Goal: Ask a question: Seek information or help from site administrators or community

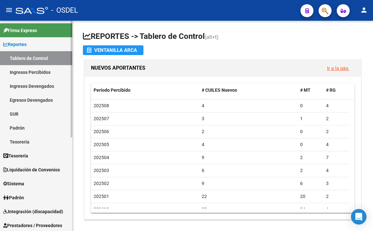
click at [29, 76] on link "Ingresos Percibidos" at bounding box center [36, 72] width 72 height 14
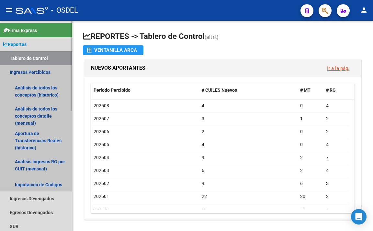
click at [43, 70] on link "Ingresos Percibidos" at bounding box center [36, 72] width 72 height 14
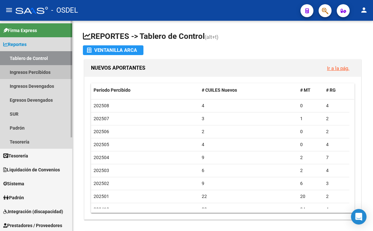
click at [43, 70] on link "Ingresos Percibidos" at bounding box center [36, 72] width 72 height 14
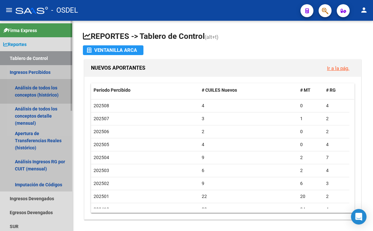
click at [38, 85] on link "Análisis de todos los conceptos (histórico)" at bounding box center [36, 91] width 72 height 25
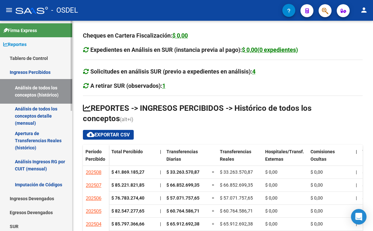
click at [35, 107] on link "Análisis de todos los conceptos detalle (mensual)" at bounding box center [36, 116] width 72 height 25
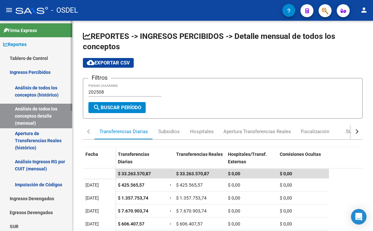
click at [32, 137] on link "Apertura de Transferencias Reales (histórico)" at bounding box center [36, 140] width 72 height 25
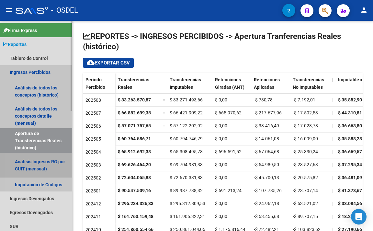
click at [27, 158] on link "Análisis Ingresos RG por CUIT (mensual)" at bounding box center [36, 165] width 72 height 25
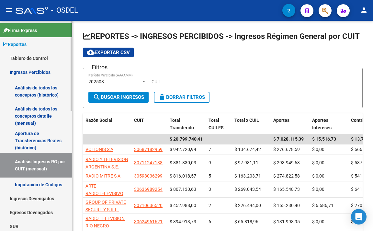
click at [25, 38] on link "Reportes" at bounding box center [36, 44] width 72 height 14
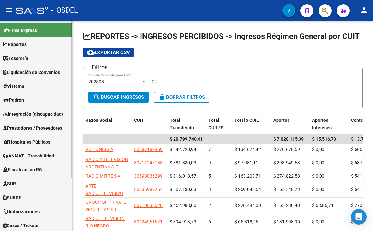
click at [22, 89] on span "Sistema" at bounding box center [13, 86] width 21 height 7
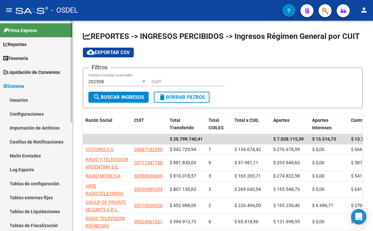
click at [23, 102] on link "Usuarios" at bounding box center [36, 100] width 72 height 14
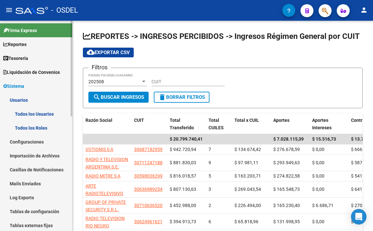
click at [18, 47] on span "Reportes" at bounding box center [14, 44] width 23 height 7
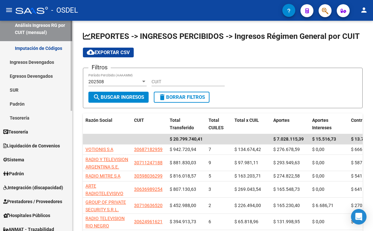
scroll to position [162, 0]
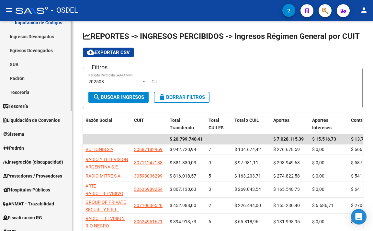
click at [21, 81] on link "Padrón" at bounding box center [36, 78] width 72 height 14
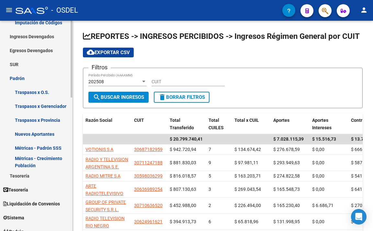
click at [19, 70] on link "SUR" at bounding box center [36, 64] width 72 height 14
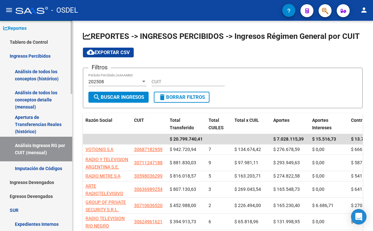
scroll to position [0, 0]
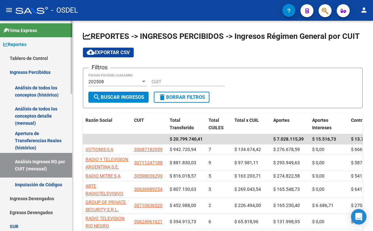
click at [32, 60] on link "Tablero de Control" at bounding box center [36, 58] width 72 height 14
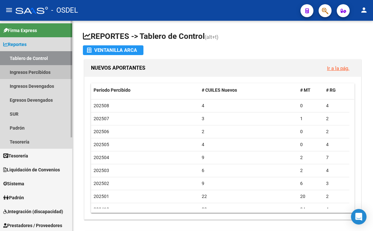
click at [32, 71] on link "Ingresos Percibidos" at bounding box center [36, 72] width 72 height 14
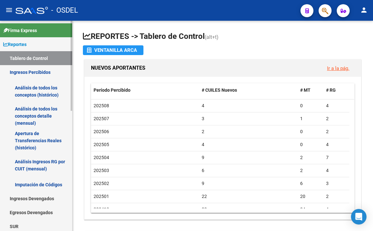
click at [29, 108] on link "Análisis de todos los conceptos detalle (mensual)" at bounding box center [36, 116] width 72 height 25
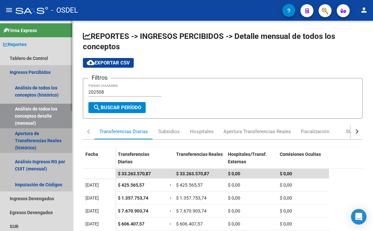
click at [27, 136] on link "Apertura de Transferencias Reales (histórico)" at bounding box center [36, 140] width 72 height 25
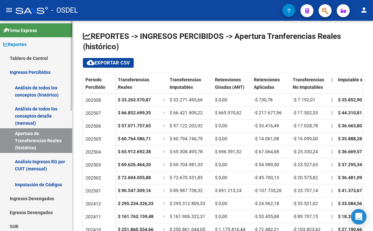
click at [57, 161] on link "Análisis Ingresos RG por CUIT (mensual)" at bounding box center [36, 165] width 72 height 25
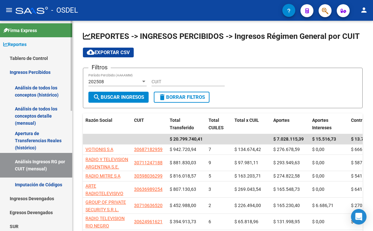
click at [33, 57] on link "Tablero de Control" at bounding box center [36, 58] width 72 height 14
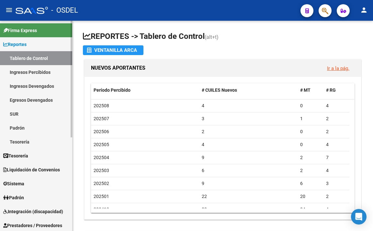
scroll to position [32, 0]
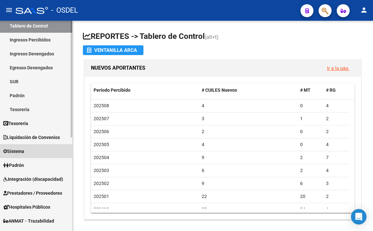
click at [31, 151] on link "Sistema" at bounding box center [36, 151] width 72 height 14
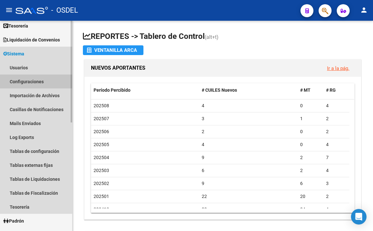
click at [25, 78] on link "Configuraciones" at bounding box center [36, 82] width 72 height 14
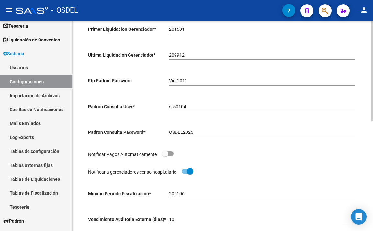
scroll to position [66, 0]
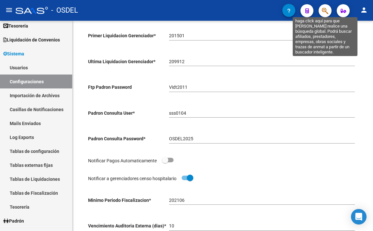
click at [324, 11] on icon "button" at bounding box center [325, 10] width 6 height 7
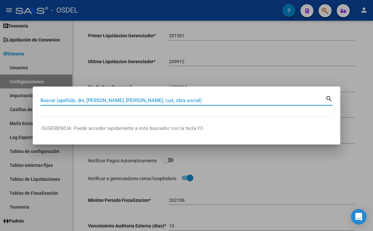
click at [201, 102] on input "Buscar (apellido, dni, [PERSON_NAME], [PERSON_NAME], cuit, obra social)" at bounding box center [182, 101] width 285 height 6
paste input "29375061"
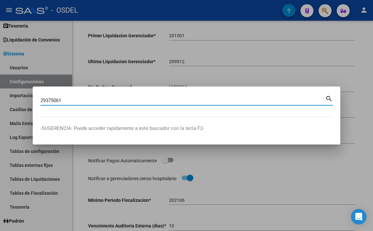
type input "29375061"
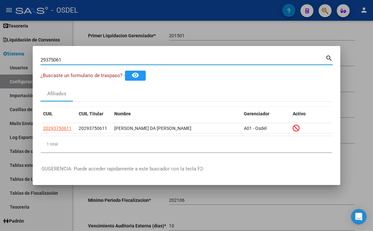
click at [228, 202] on div at bounding box center [186, 115] width 373 height 231
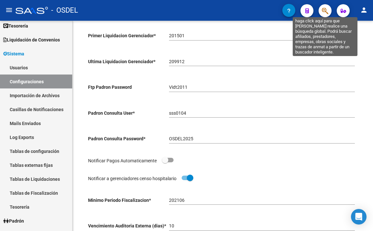
click at [322, 12] on icon "button" at bounding box center [325, 10] width 6 height 7
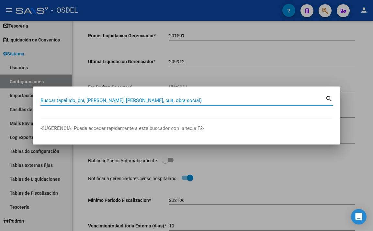
click at [209, 101] on input "Buscar (apellido, dni, [PERSON_NAME], [PERSON_NAME], cuit, obra social)" at bounding box center [182, 101] width 285 height 6
paste input "23741894"
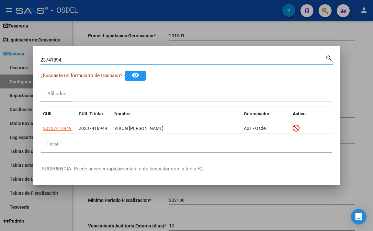
click at [269, 59] on input "23741894" at bounding box center [182, 60] width 285 height 6
type input "2"
paste input "30042013"
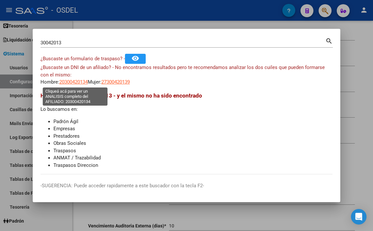
click at [84, 80] on span "20300420134" at bounding box center [73, 82] width 29 height 6
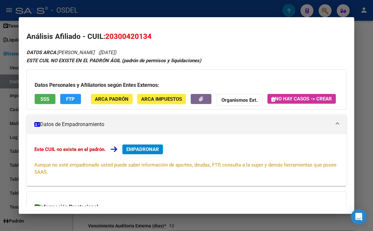
click at [192, 11] on div at bounding box center [186, 115] width 373 height 231
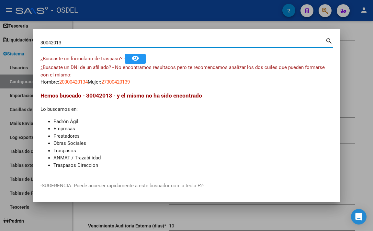
click at [182, 43] on input "30042013" at bounding box center [182, 43] width 285 height 6
type input "3"
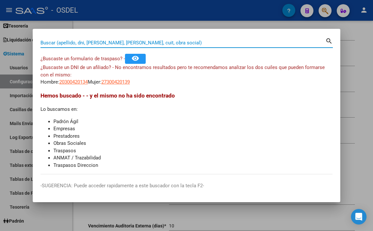
paste input "20532167907"
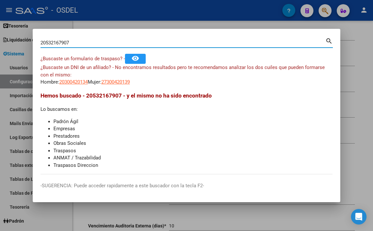
type input "20532167907"
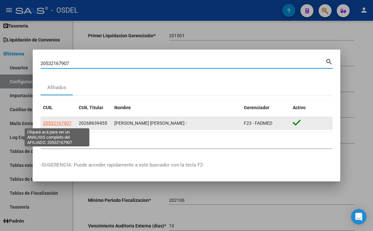
click at [66, 121] on span "20532167907" at bounding box center [57, 123] width 29 height 5
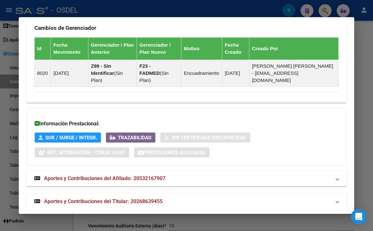
scroll to position [519, 0]
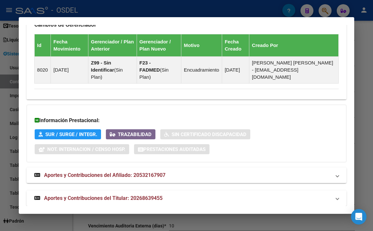
click at [182, 194] on mat-panel-title "Aportes y Contribuciones del Titular: 20268639455" at bounding box center [182, 198] width 297 height 8
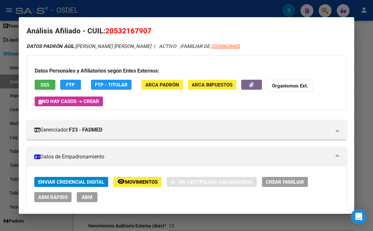
scroll to position [0, 0]
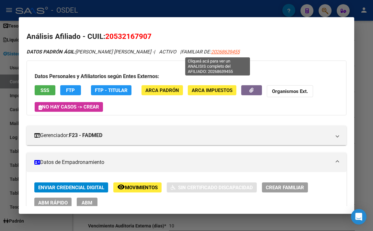
click at [214, 53] on span "20268639455" at bounding box center [225, 52] width 29 height 6
type textarea "20268639455"
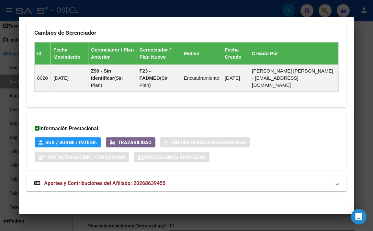
scroll to position [503, 0]
click at [164, 189] on mat-expansion-panel-header "Aportes y Contribuciones del Afiliado: 20268639455" at bounding box center [187, 184] width 320 height 16
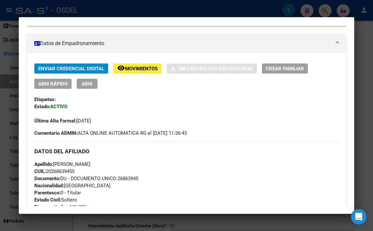
scroll to position [130, 0]
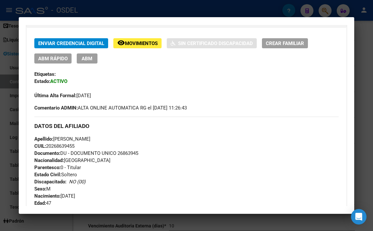
click at [361, 119] on div at bounding box center [186, 115] width 373 height 231
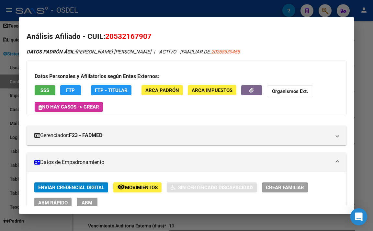
click at [357, 218] on icon "Open Intercom Messenger" at bounding box center [359, 217] width 8 height 8
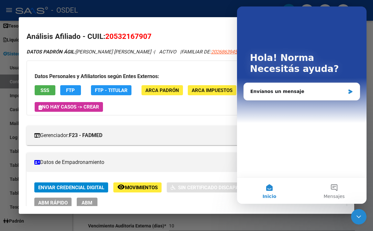
scroll to position [0, 0]
click at [333, 194] on span "Mensajes" at bounding box center [334, 196] width 21 height 5
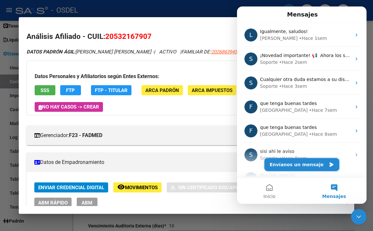
click at [286, 168] on button "Envíanos un mensaje" at bounding box center [302, 164] width 75 height 13
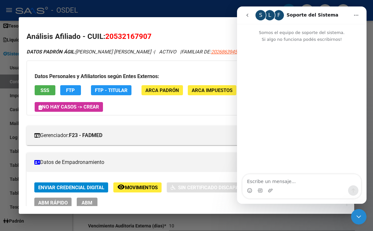
click at [276, 181] on textarea "Escribe un mensaje..." at bounding box center [302, 179] width 119 height 11
type textarea "Buenos dias"
click at [184, 6] on div at bounding box center [186, 115] width 373 height 231
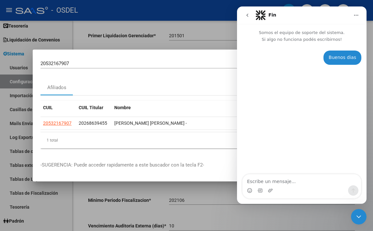
click at [357, 218] on icon "Cerrar Intercom Messenger" at bounding box center [359, 217] width 8 height 8
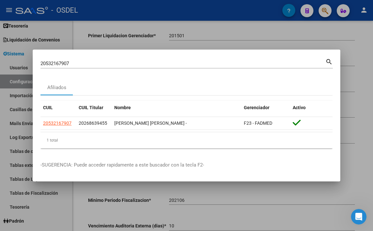
click at [167, 38] on div at bounding box center [186, 115] width 373 height 231
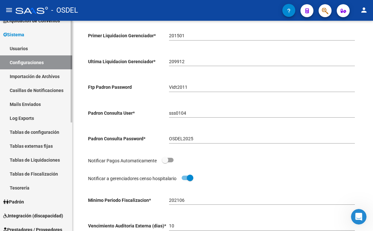
scroll to position [65, 0]
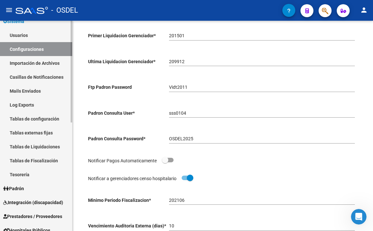
click at [40, 190] on link "Padrón" at bounding box center [36, 188] width 72 height 14
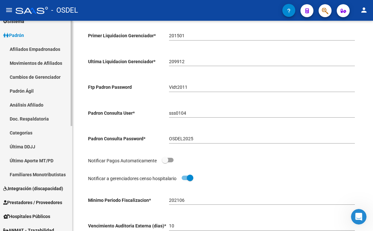
click at [50, 52] on link "Afiliados Empadronados" at bounding box center [36, 49] width 72 height 14
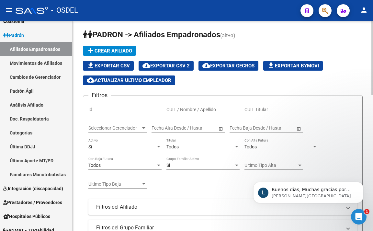
scroll to position [1, 0]
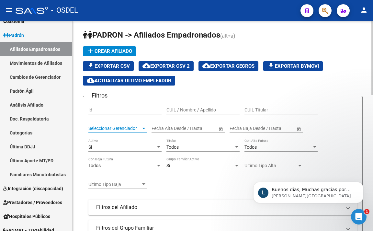
click at [119, 127] on span "Seleccionar Gerenciador" at bounding box center [114, 129] width 52 height 6
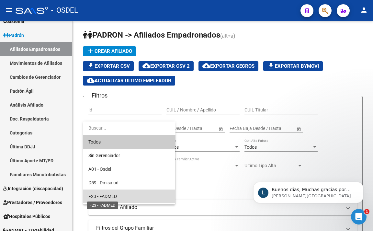
click at [113, 194] on span "F23 - FADMED" at bounding box center [102, 196] width 29 height 5
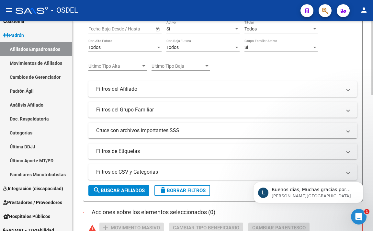
scroll to position [131, 0]
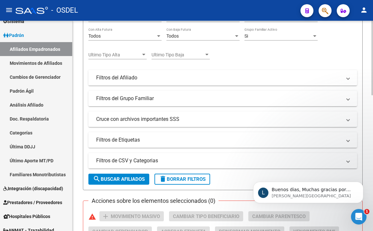
click at [117, 180] on span "search Buscar Afiliados" at bounding box center [119, 179] width 52 height 6
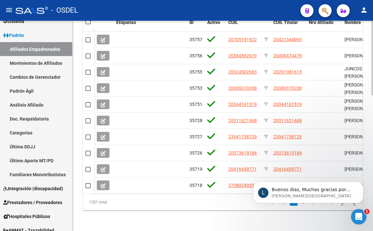
scroll to position [384, 0]
click at [359, 218] on icon "Abrir Intercom Messenger" at bounding box center [359, 216] width 5 height 5
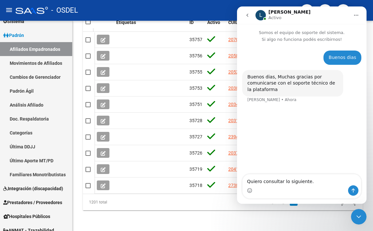
type textarea "Quiero consultar lo siguiente.."
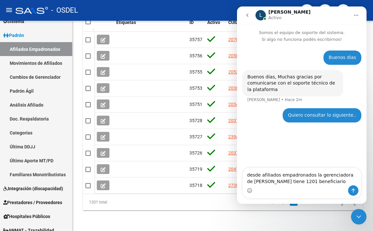
type textarea "desde afiliados empadronados la gerenciadora de [PERSON_NAME] tiene 1201 benefi…"
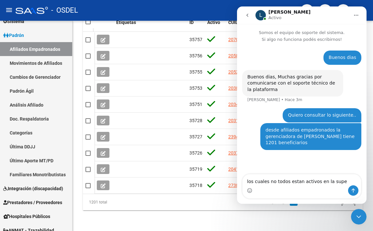
type textarea "los cuales no todos estan activos en la super"
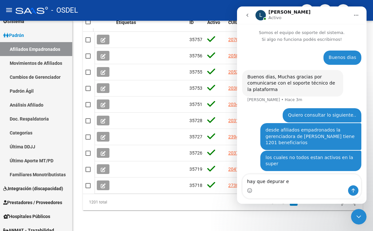
type textarea "hay que depurar"
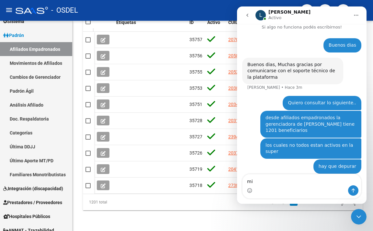
type textarea "m"
click at [315, 183] on textarea "yo decia de analizar uno por uno y ver los aportes" at bounding box center [302, 176] width 119 height 17
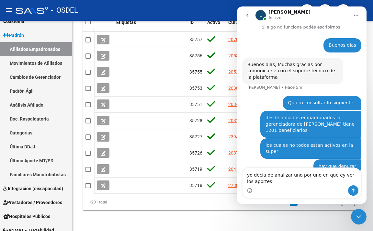
scroll to position [19, 0]
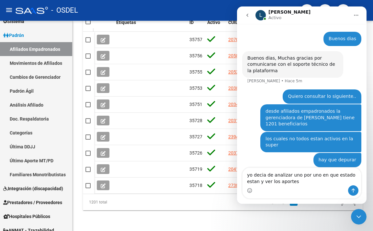
click at [287, 184] on textarea "yo decia de analizar uno por uno en que estado estan y ver los aportes" at bounding box center [302, 176] width 119 height 17
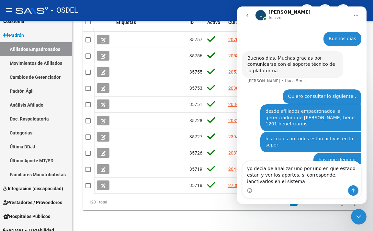
scroll to position [25, 0]
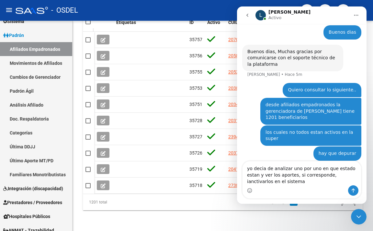
type textarea "yo decia de analizar uno por uno en que estado estan y ver los aportes, si corr…"
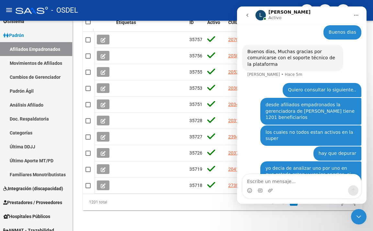
scroll to position [40, 0]
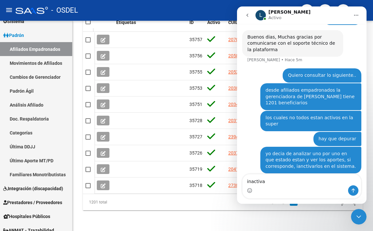
type textarea "inactivar"
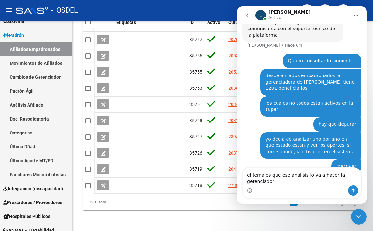
type textarea "el tema es que ese analisis lo va a hacer la gerenciadora"
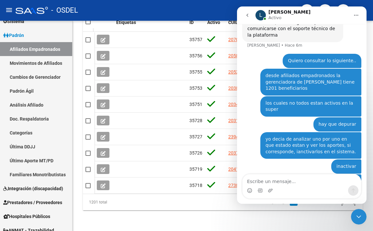
scroll to position [76, 0]
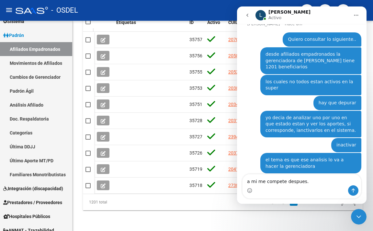
type textarea "a mi me compete despues.."
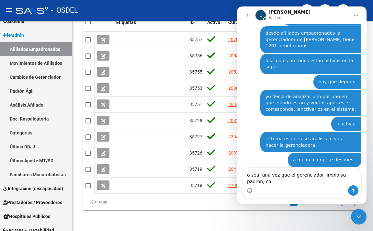
scroll to position [90, 0]
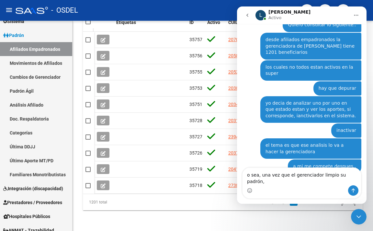
click at [353, 181] on textarea "o sea, una vez que el gerenciador limpio su padrón," at bounding box center [302, 176] width 119 height 17
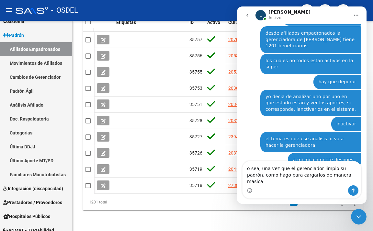
type textarea "o sea, una vez que el gerenciador limpio su padrón, como hago para cargarlos de…"
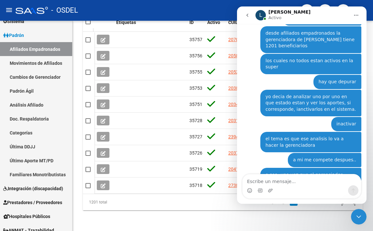
scroll to position [118, 0]
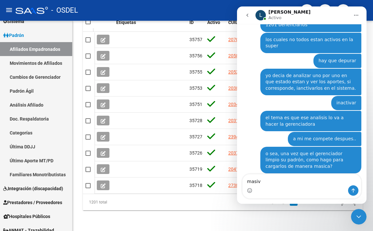
type textarea "masiva"
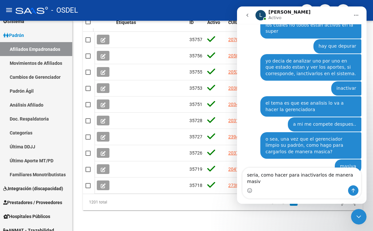
type textarea "seria, como hacer para inactivarlos de manera masiva"
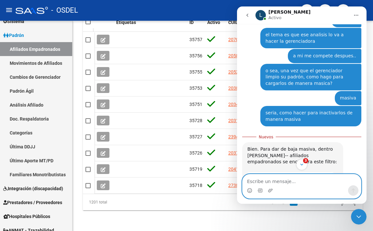
scroll to position [282, 0]
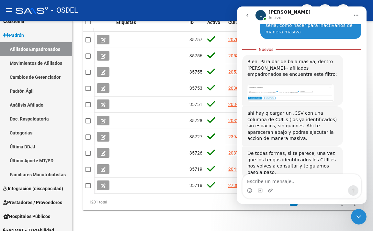
click at [263, 85] on img "Ludmila dice…" at bounding box center [290, 92] width 87 height 17
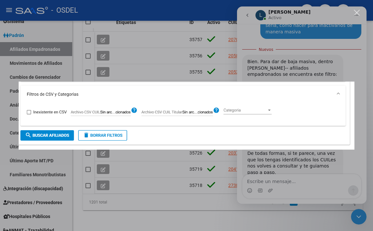
click at [356, 53] on div "Intercom Messenger" at bounding box center [186, 115] width 373 height 231
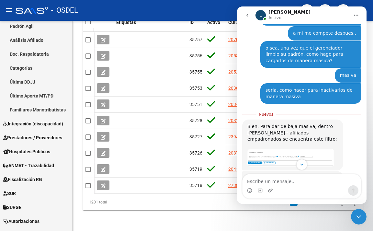
scroll to position [249, 0]
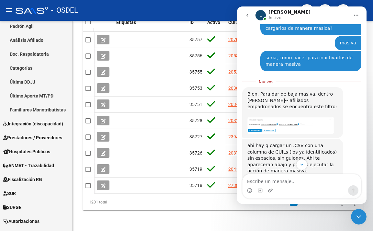
click at [290, 121] on img "Ludmila dice…" at bounding box center [290, 125] width 87 height 17
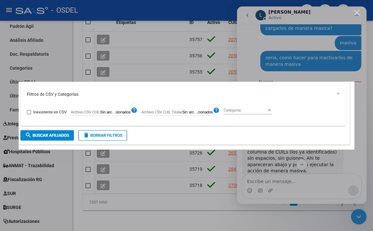
click at [360, 98] on div "Intercom Messenger" at bounding box center [186, 115] width 373 height 231
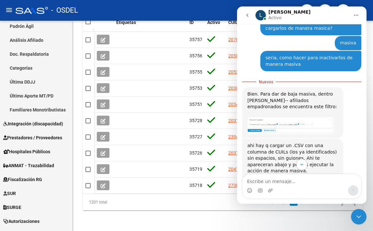
scroll to position [282, 0]
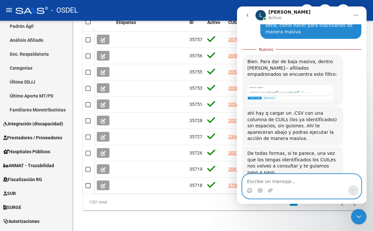
click at [287, 178] on textarea "Escribe un mensaje..." at bounding box center [302, 179] width 119 height 11
type textarea "[PERSON_NAME]!"
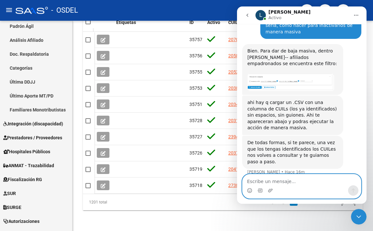
scroll to position [290, 0]
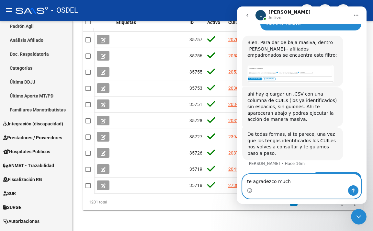
type textarea "te agradezco mucho"
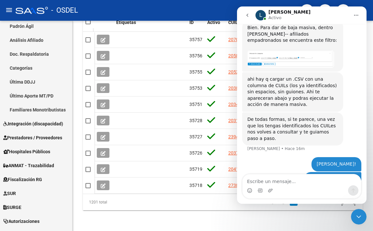
click at [201, 18] on mat-toolbar "menu - OSDEL person" at bounding box center [186, 10] width 373 height 21
click at [359, 214] on icon "Cerrar Intercom Messenger" at bounding box center [359, 217] width 8 height 8
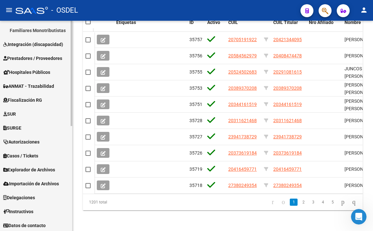
scroll to position [210, 0]
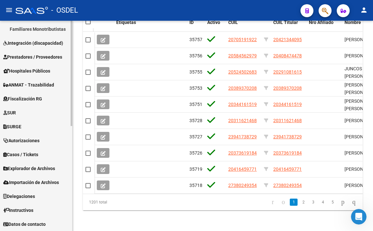
click at [54, 167] on span "Explorador de Archivos" at bounding box center [29, 168] width 52 height 7
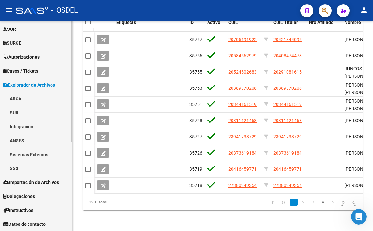
scroll to position [155, 0]
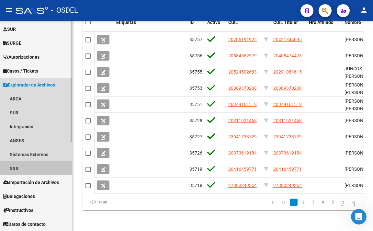
click at [40, 169] on link "SSS" at bounding box center [36, 168] width 72 height 14
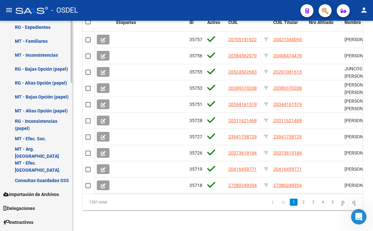
scroll to position [503, 0]
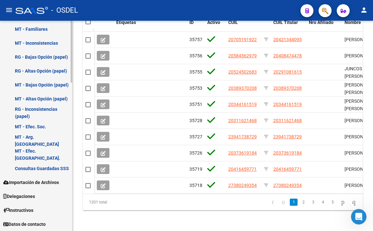
click at [35, 198] on span "Delegaciones" at bounding box center [19, 196] width 32 height 7
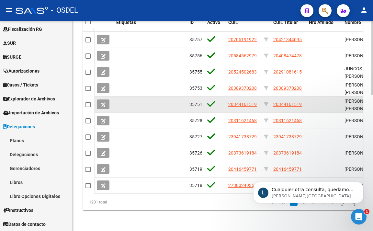
scroll to position [0, 0]
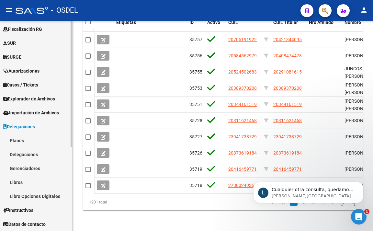
click at [23, 142] on link "Planes" at bounding box center [36, 140] width 72 height 14
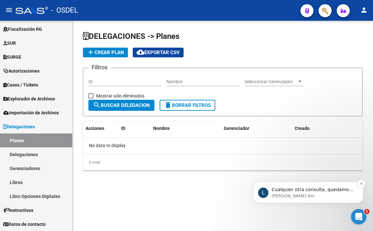
click at [296, 196] on p "[PERSON_NAME] 8m" at bounding box center [314, 196] width 84 height 6
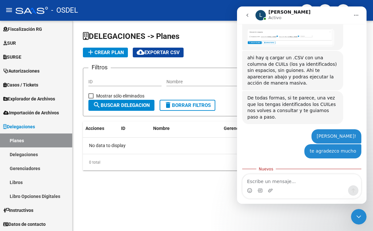
scroll to position [341, 0]
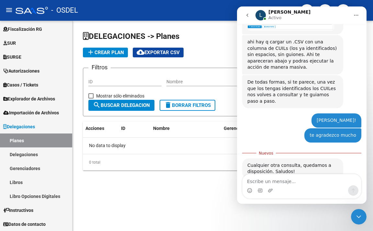
click at [355, 213] on icon "Cerrar Intercom Messenger" at bounding box center [359, 217] width 8 height 8
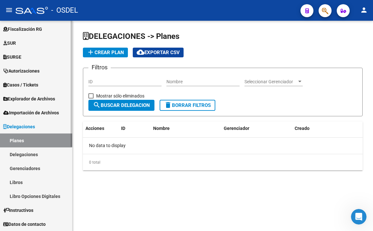
click at [50, 155] on link "Delegaciones" at bounding box center [36, 154] width 72 height 14
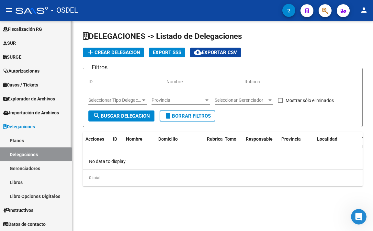
click at [28, 169] on link "Gerenciadores" at bounding box center [36, 168] width 72 height 14
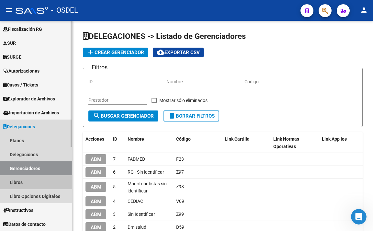
click at [26, 179] on link "Libros" at bounding box center [36, 182] width 72 height 14
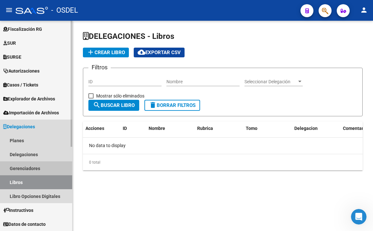
click at [11, 171] on link "Gerenciadores" at bounding box center [36, 168] width 72 height 14
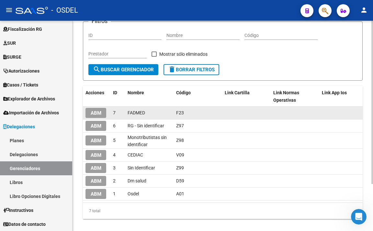
scroll to position [60, 0]
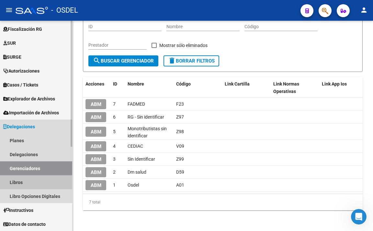
click at [30, 180] on link "Libros" at bounding box center [36, 182] width 72 height 14
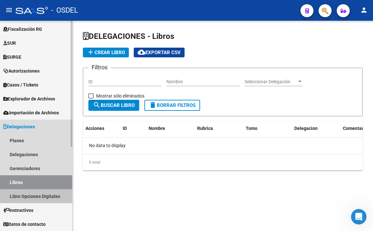
click at [30, 196] on link "Libro Opciones Digitales" at bounding box center [36, 196] width 72 height 14
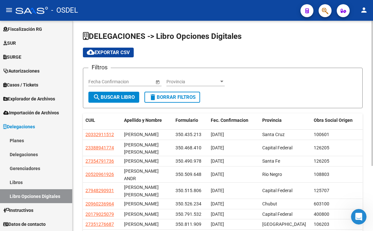
click at [200, 83] on span "Provincia" at bounding box center [193, 82] width 52 height 6
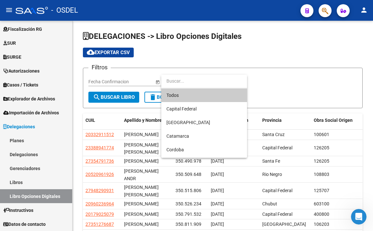
click at [292, 69] on div at bounding box center [186, 115] width 373 height 231
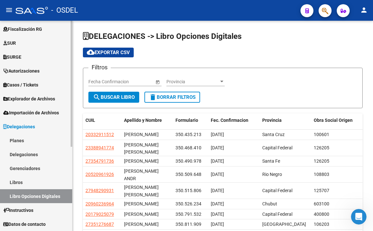
click at [26, 137] on link "Planes" at bounding box center [36, 140] width 72 height 14
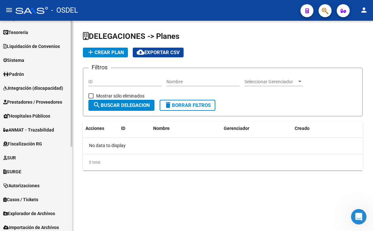
scroll to position [11, 0]
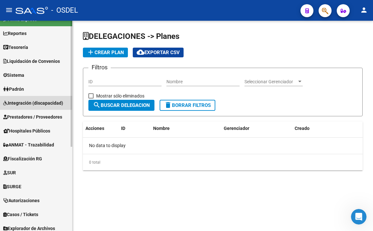
click at [41, 101] on span "Integración (discapacidad)" at bounding box center [33, 102] width 60 height 7
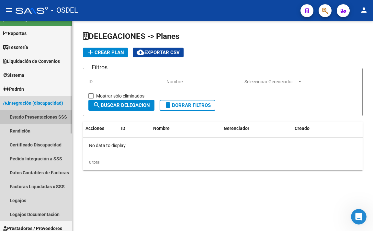
click at [43, 118] on link "Estado Presentaciones SSS" at bounding box center [36, 117] width 72 height 14
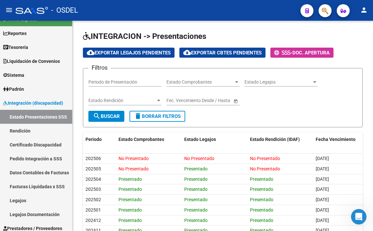
click at [244, 20] on mat-toolbar "menu - OSDEL person" at bounding box center [186, 10] width 373 height 21
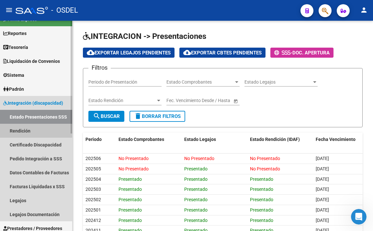
click at [28, 130] on link "Rendición" at bounding box center [36, 131] width 72 height 14
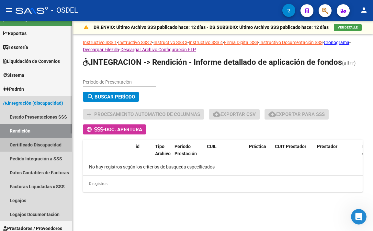
click at [30, 147] on link "Certificado Discapacidad" at bounding box center [36, 145] width 72 height 14
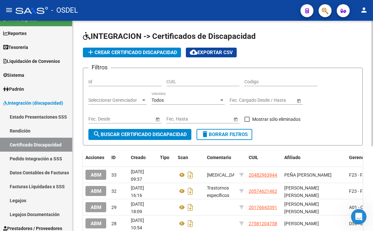
scroll to position [32, 0]
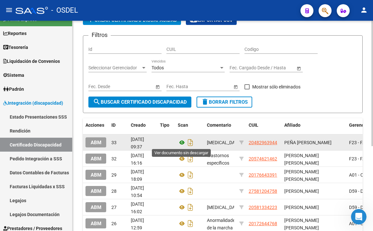
click at [183, 144] on icon at bounding box center [182, 143] width 8 height 8
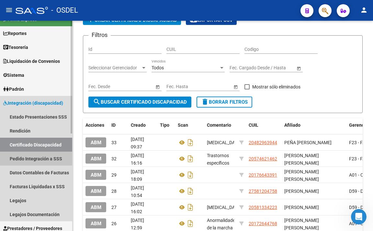
click at [35, 158] on link "Pedido Integración a SSS" at bounding box center [36, 159] width 72 height 14
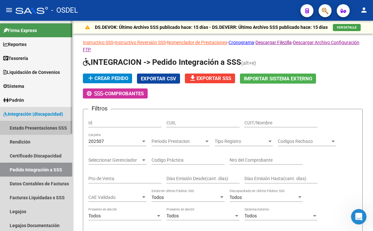
click at [32, 129] on link "Estado Presentaciones SSS" at bounding box center [36, 128] width 72 height 14
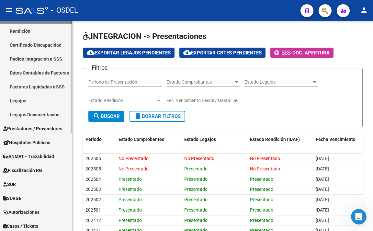
scroll to position [130, 0]
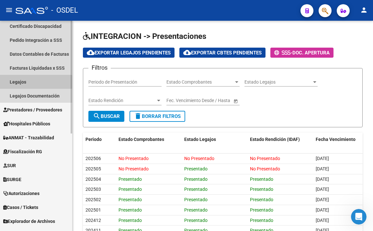
click at [29, 83] on link "Legajos" at bounding box center [36, 82] width 72 height 14
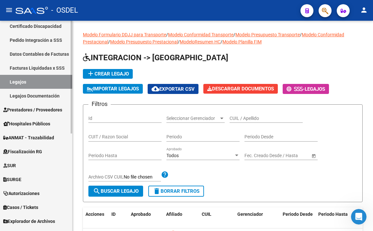
click at [51, 93] on link "Legajos Documentación" at bounding box center [36, 96] width 72 height 14
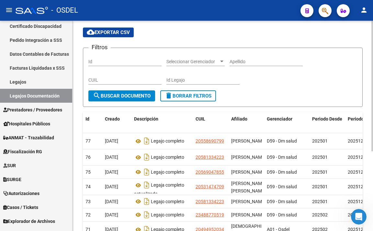
scroll to position [32, 0]
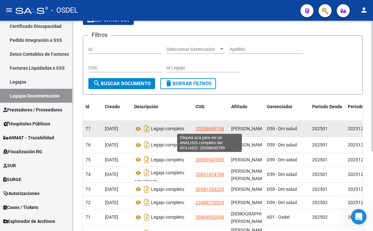
click at [216, 126] on span "20558690799" at bounding box center [210, 128] width 29 height 5
type textarea "20558690799"
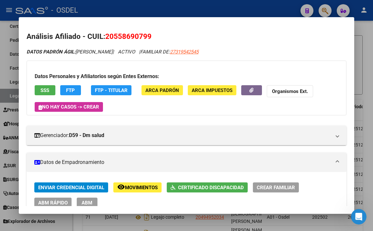
scroll to position [65, 0]
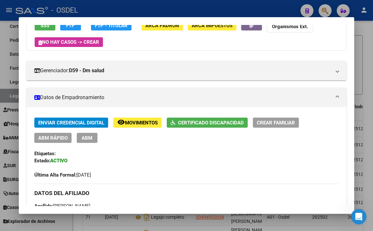
click at [92, 140] on button "ABM" at bounding box center [87, 138] width 21 height 10
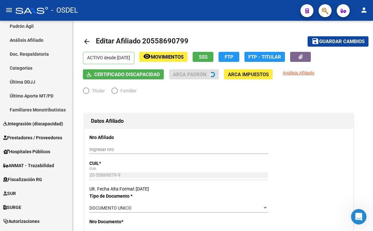
radio input "true"
type input "27-31954254-5"
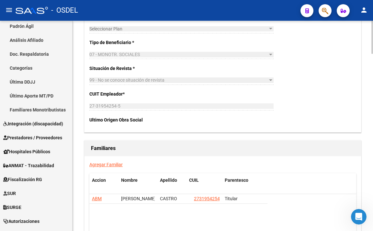
scroll to position [1037, 0]
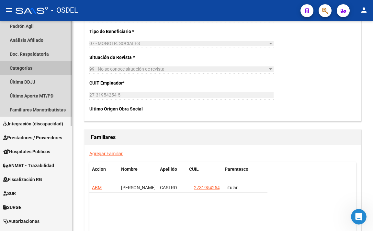
click at [32, 66] on link "Categorías" at bounding box center [36, 68] width 72 height 14
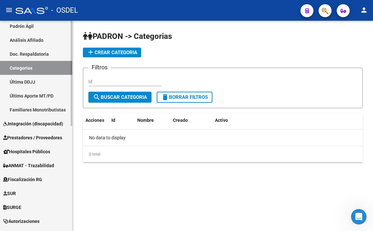
click at [37, 83] on link "Última DDJJ" at bounding box center [36, 82] width 72 height 14
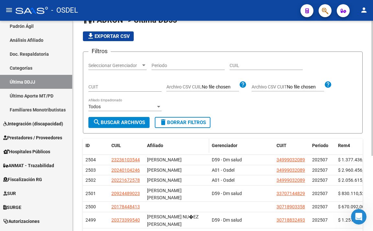
scroll to position [32, 0]
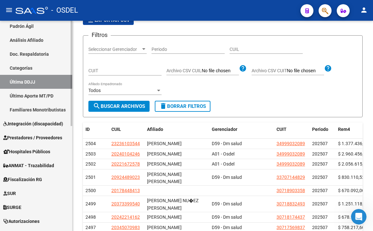
click at [57, 112] on link "Familiares Monotributistas" at bounding box center [36, 110] width 72 height 14
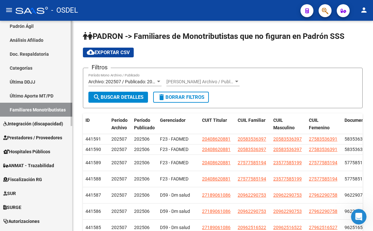
click at [51, 122] on span "Integración (discapacidad)" at bounding box center [33, 123] width 60 height 7
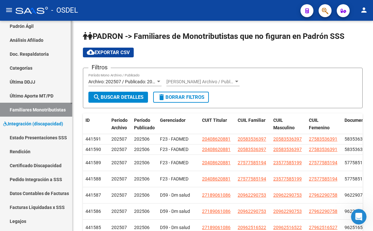
click at [52, 135] on link "Estado Presentaciones SSS" at bounding box center [36, 138] width 72 height 14
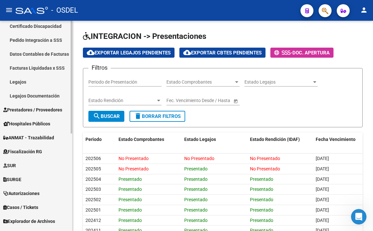
click at [58, 106] on link "Prestadores / Proveedores" at bounding box center [36, 110] width 72 height 14
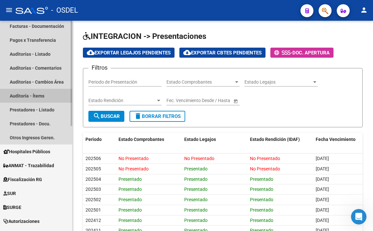
click at [48, 96] on link "Auditoría - Ítems" at bounding box center [36, 96] width 72 height 14
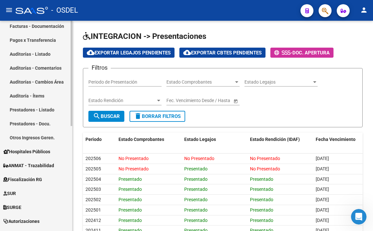
click at [48, 109] on link "Prestadores - Listado" at bounding box center [36, 110] width 72 height 14
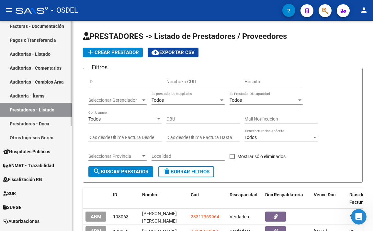
click at [47, 123] on link "Prestadores - Docu." at bounding box center [36, 124] width 72 height 14
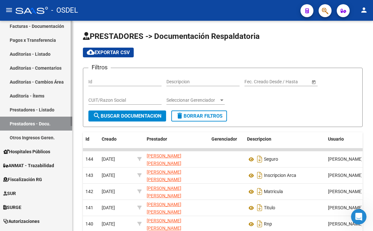
click at [47, 133] on link "Otros Ingresos Geren." at bounding box center [36, 138] width 72 height 14
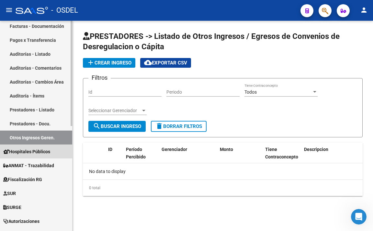
click at [45, 152] on span "Hospitales Públicos" at bounding box center [26, 151] width 47 height 7
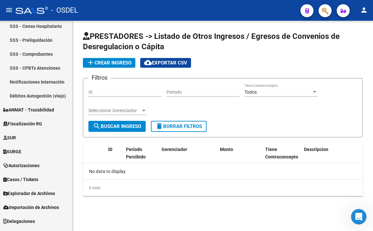
click at [120, 191] on div "0 total" at bounding box center [223, 188] width 280 height 16
click at [48, 129] on link "Fiscalización RG" at bounding box center [36, 124] width 72 height 14
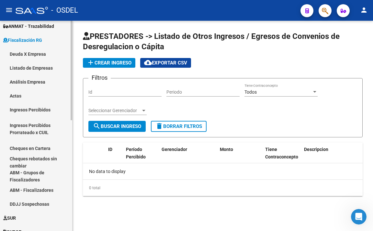
click at [22, 97] on link "Actas" at bounding box center [36, 96] width 72 height 14
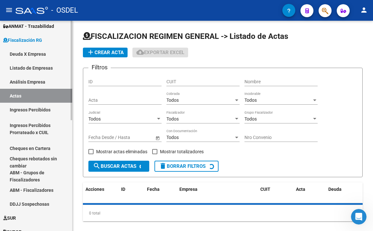
click at [28, 109] on link "Ingresos Percibidos" at bounding box center [36, 110] width 72 height 14
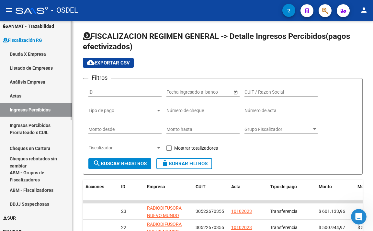
click at [40, 125] on link "Ingresos Percibidos Prorrateado x CUIL" at bounding box center [36, 129] width 72 height 25
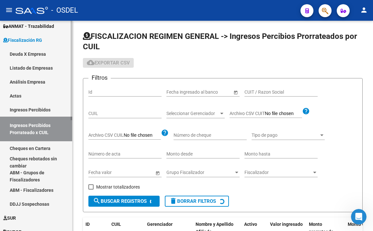
click at [29, 97] on link "Actas" at bounding box center [36, 96] width 72 height 14
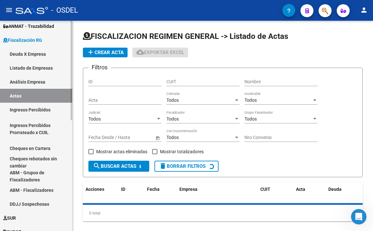
click at [32, 84] on link "Análisis Empresa" at bounding box center [36, 82] width 72 height 14
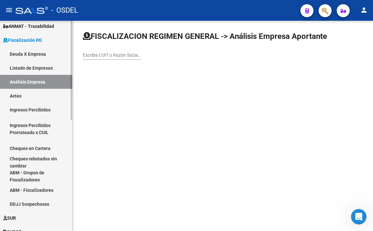
click at [41, 111] on link "Ingresos Percibidos" at bounding box center [36, 110] width 72 height 14
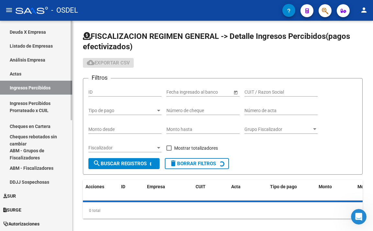
scroll to position [194, 0]
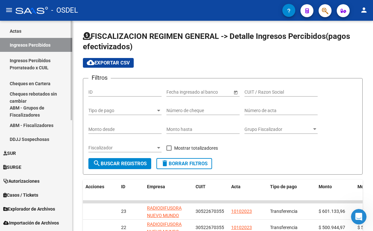
click at [41, 128] on link "ABM - Fiscalizadores" at bounding box center [36, 125] width 72 height 14
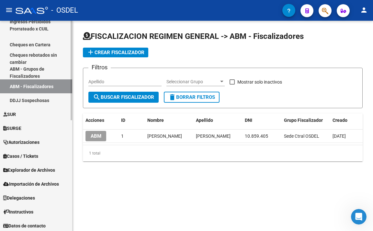
scroll to position [235, 0]
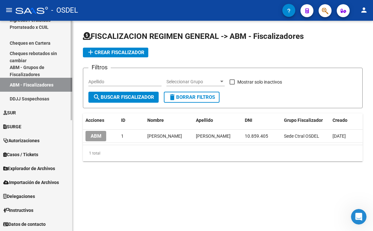
click at [30, 128] on link "SURGE" at bounding box center [36, 127] width 72 height 14
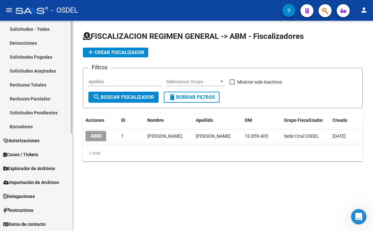
scroll to position [182, 0]
click at [40, 141] on span "Autorizaciones" at bounding box center [21, 140] width 36 height 7
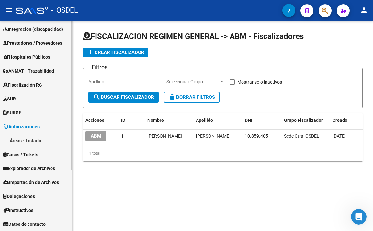
scroll to position [85, 0]
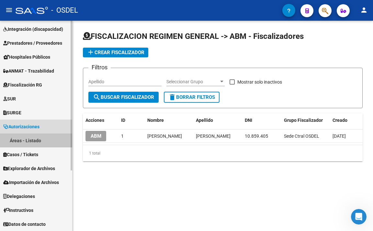
click at [39, 144] on link "Áreas - Listado" at bounding box center [36, 140] width 72 height 14
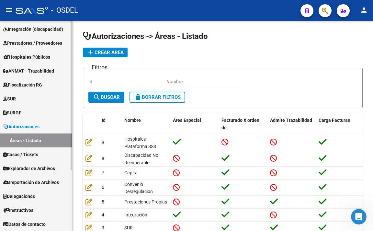
click at [49, 170] on span "Explorador de Archivos" at bounding box center [29, 168] width 52 height 7
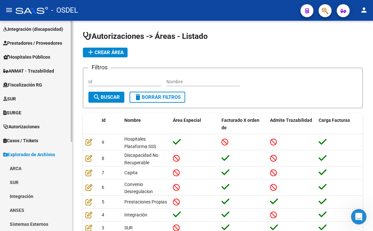
click at [36, 208] on link "ANSES" at bounding box center [36, 210] width 72 height 14
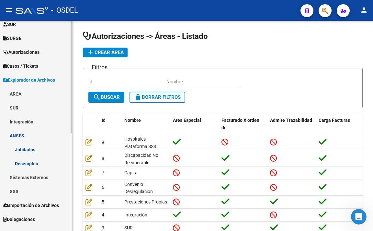
scroll to position [182, 0]
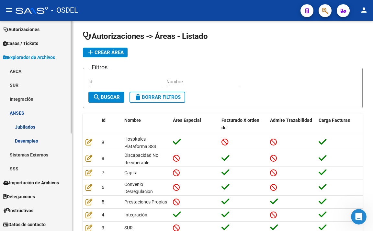
click at [26, 170] on link "SSS" at bounding box center [36, 169] width 72 height 14
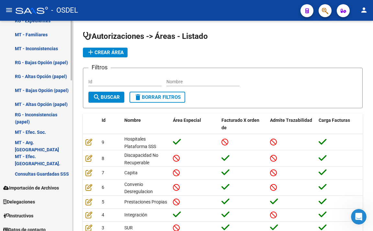
scroll to position [531, 0]
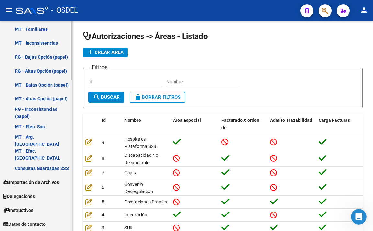
click at [31, 181] on span "Importación de Archivos" at bounding box center [31, 182] width 56 height 7
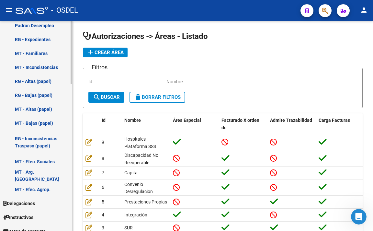
scroll to position [486, 0]
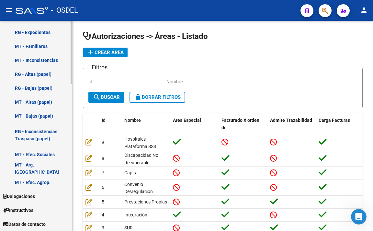
click at [35, 195] on span "Delegaciones" at bounding box center [19, 196] width 32 height 7
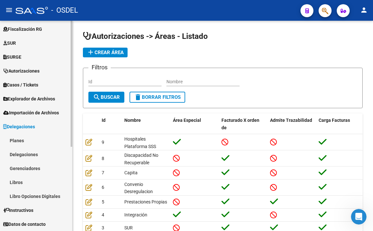
scroll to position [141, 0]
click at [33, 182] on link "Libros" at bounding box center [36, 182] width 72 height 14
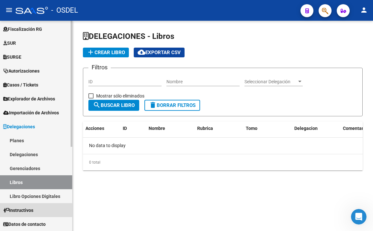
click at [33, 212] on span "Instructivos" at bounding box center [18, 210] width 30 height 7
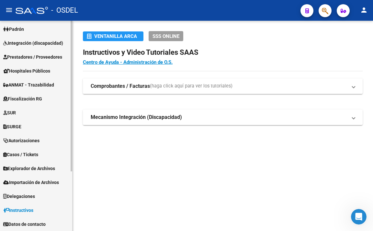
scroll to position [71, 0]
click at [42, 183] on span "Importación de Archivos" at bounding box center [31, 182] width 56 height 7
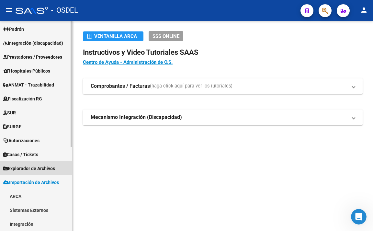
click at [46, 171] on span "Explorador de Archivos" at bounding box center [29, 168] width 52 height 7
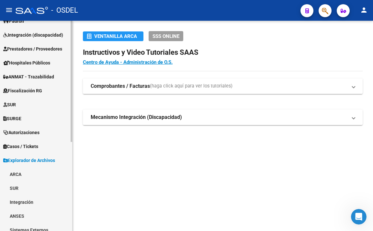
scroll to position [103, 0]
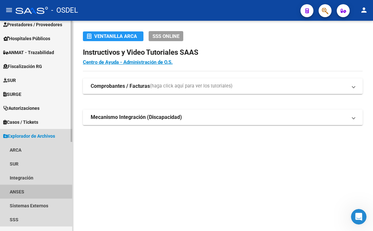
click at [21, 193] on link "ANSES" at bounding box center [36, 192] width 72 height 14
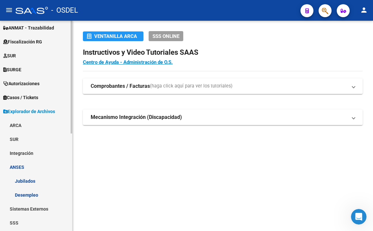
scroll to position [168, 0]
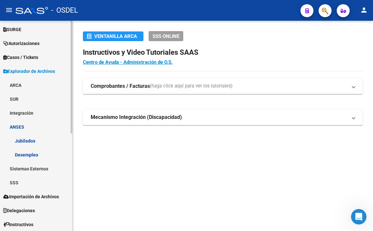
click at [22, 184] on link "SSS" at bounding box center [36, 183] width 72 height 14
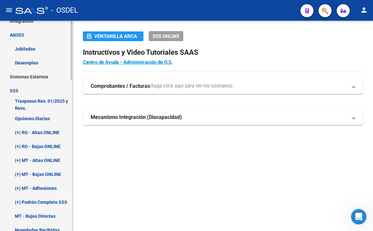
scroll to position [265, 0]
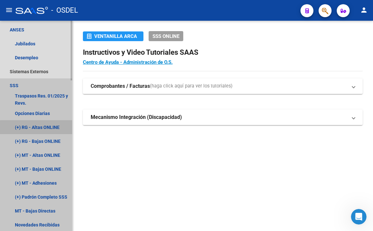
click at [51, 129] on link "(+) RG - Altas ONLINE" at bounding box center [36, 127] width 72 height 14
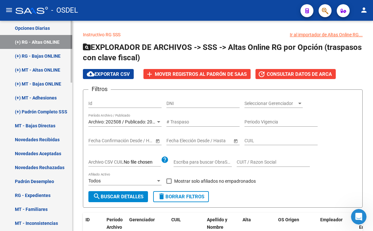
scroll to position [330, 0]
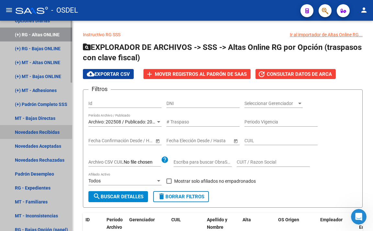
click at [47, 133] on link "Novedades Recibidas" at bounding box center [36, 132] width 72 height 14
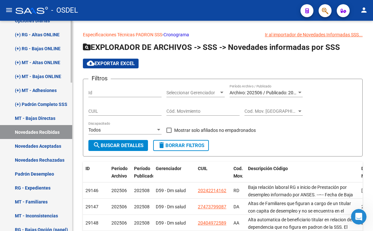
click at [27, 148] on link "Novedades Aceptadas" at bounding box center [36, 146] width 72 height 14
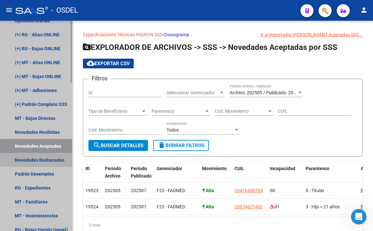
click at [29, 159] on link "Novedades Rechazadas" at bounding box center [36, 160] width 72 height 14
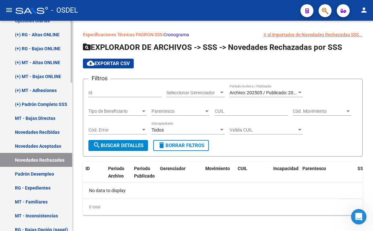
click at [36, 148] on link "Novedades Aceptadas" at bounding box center [36, 146] width 72 height 14
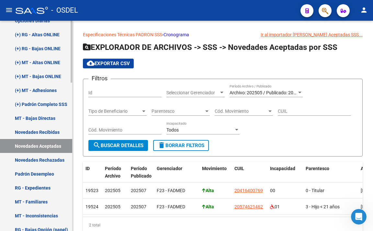
click at [45, 160] on link "Novedades Rechazadas" at bounding box center [36, 160] width 72 height 14
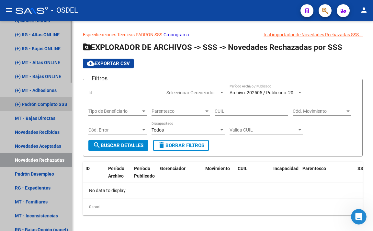
click at [35, 103] on link "(+) Padrón Completo SSS" at bounding box center [36, 104] width 72 height 14
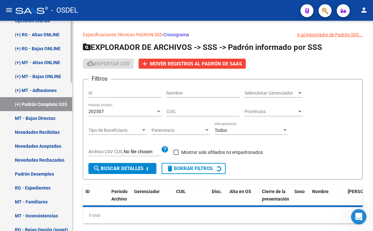
click at [44, 119] on link "MT - Bajas Directas" at bounding box center [36, 118] width 72 height 14
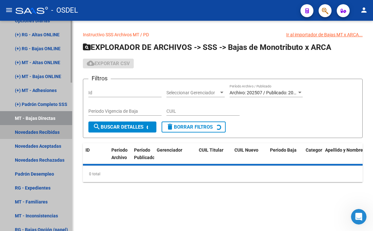
click at [47, 130] on link "Novedades Recibidas" at bounding box center [36, 132] width 72 height 14
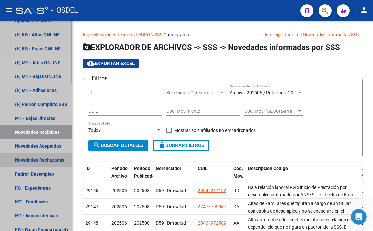
click at [43, 163] on link "Novedades Rechazadas" at bounding box center [36, 160] width 72 height 14
